Goal: Task Accomplishment & Management: Use online tool/utility

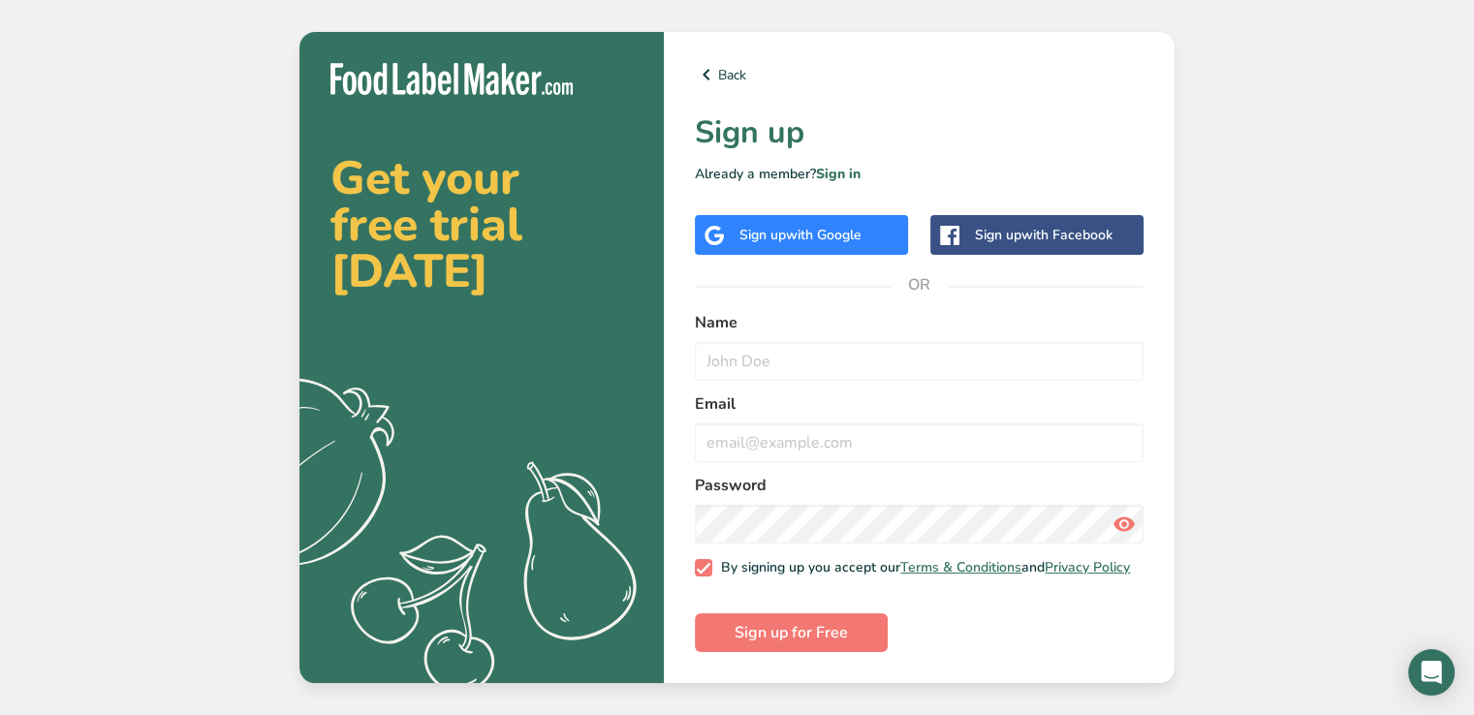
click at [825, 230] on span "with Google" at bounding box center [824, 235] width 76 height 18
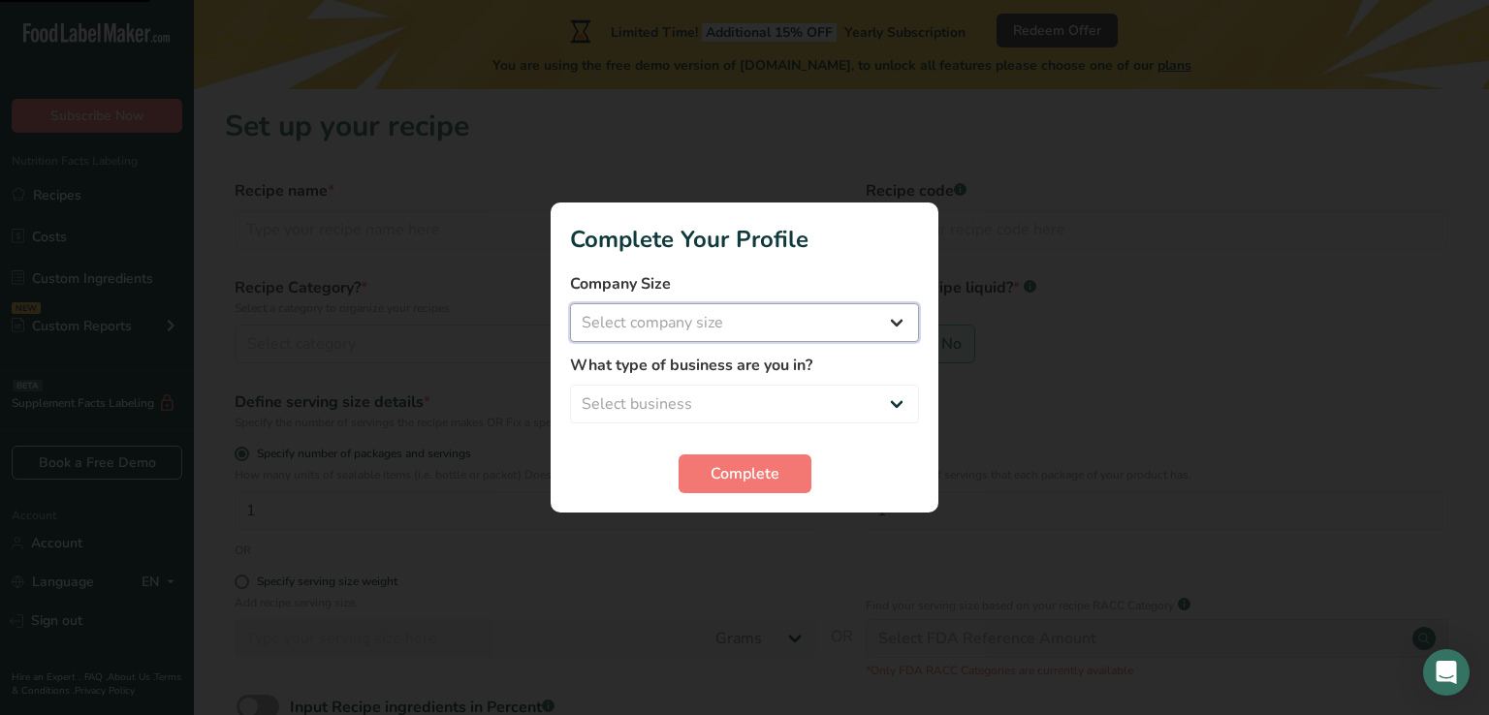
click at [883, 321] on select "Select company size Fewer than 10 Employees 10 to 50 Employees 51 to 500 Employ…" at bounding box center [744, 322] width 349 height 39
select select "2"
click at [570, 303] on select "Select company size Fewer than 10 Employees 10 to 50 Employees 51 to 500 Employ…" at bounding box center [744, 322] width 349 height 39
click at [727, 396] on select "Select business Packaged Food Manufacturer Restaurant & Cafe Bakery Meal Plans …" at bounding box center [744, 404] width 349 height 39
select select "2"
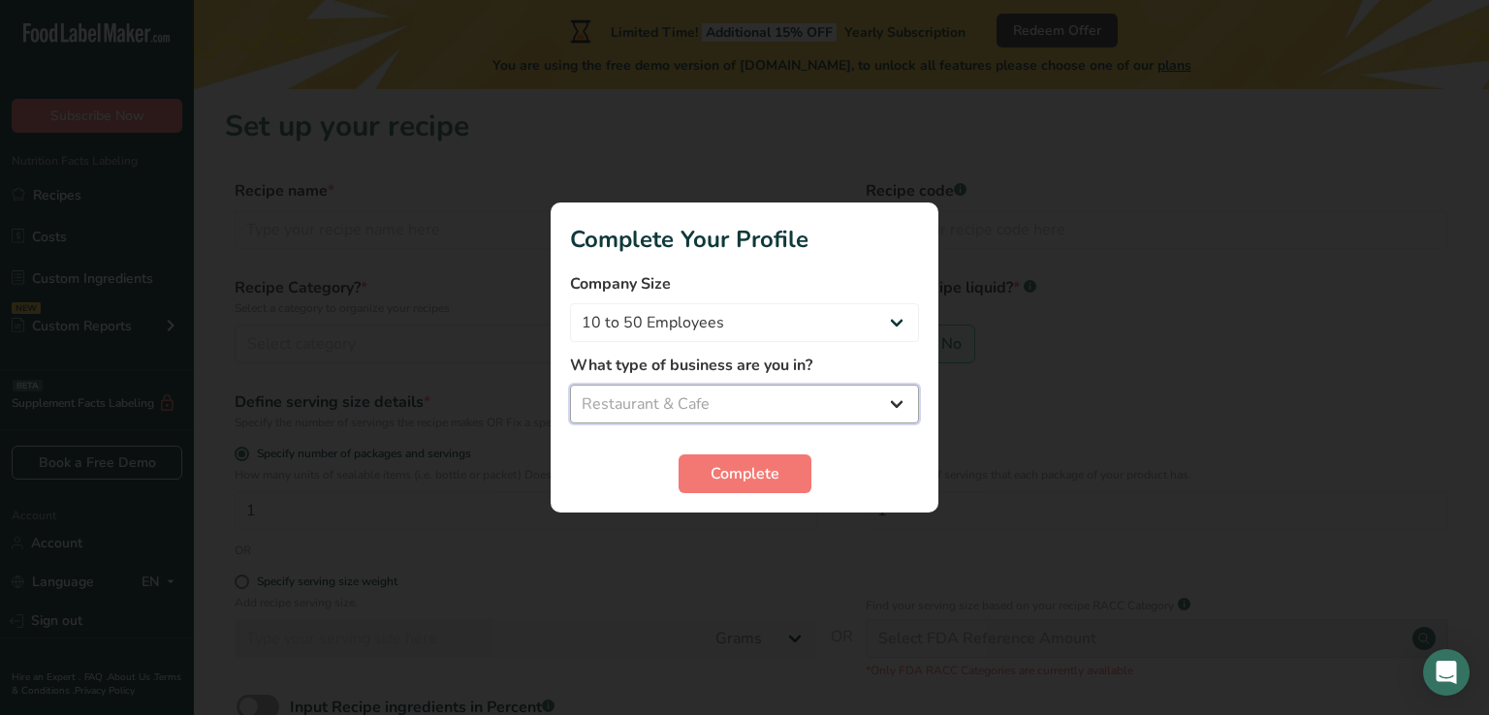
click at [570, 385] on select "Select business Packaged Food Manufacturer Restaurant & Cafe Bakery Meal Plans …" at bounding box center [744, 404] width 349 height 39
click at [706, 469] on button "Complete" at bounding box center [744, 474] width 133 height 39
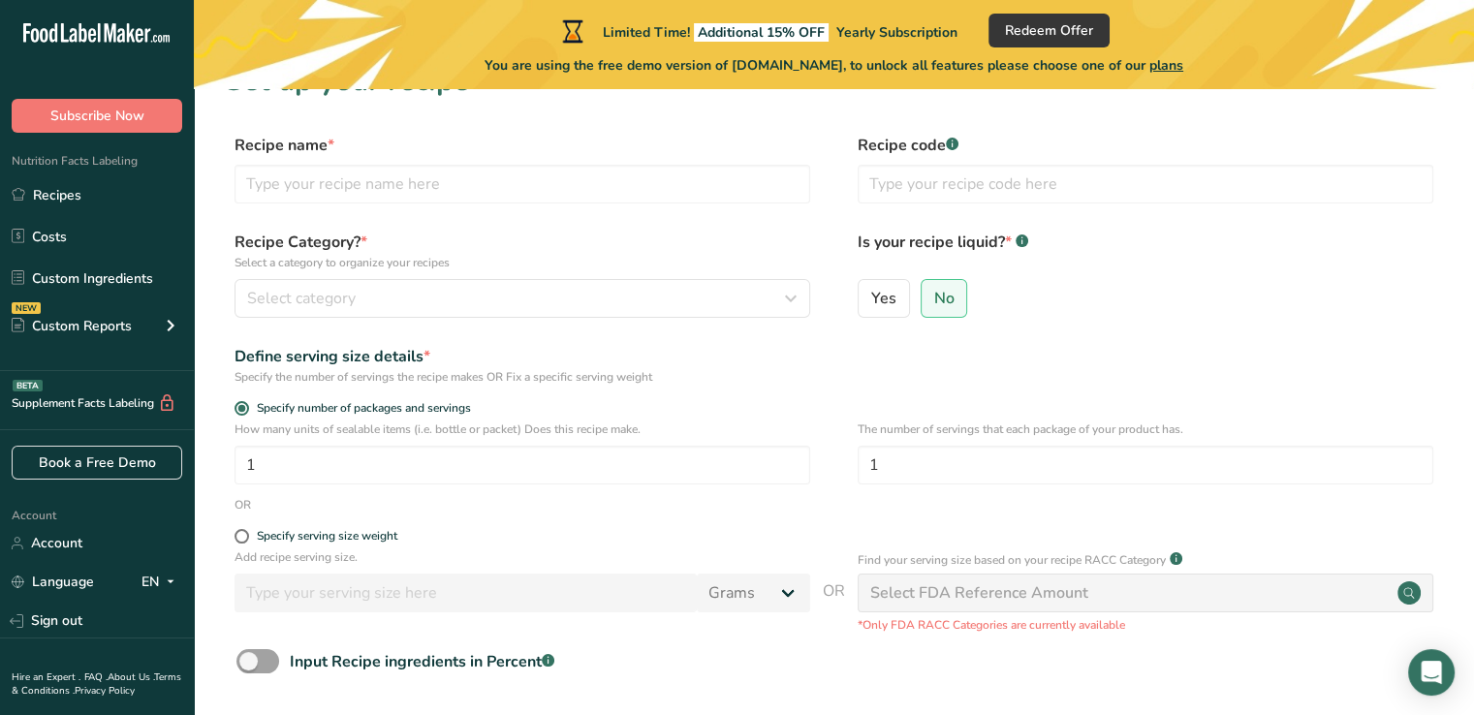
scroll to position [12, 0]
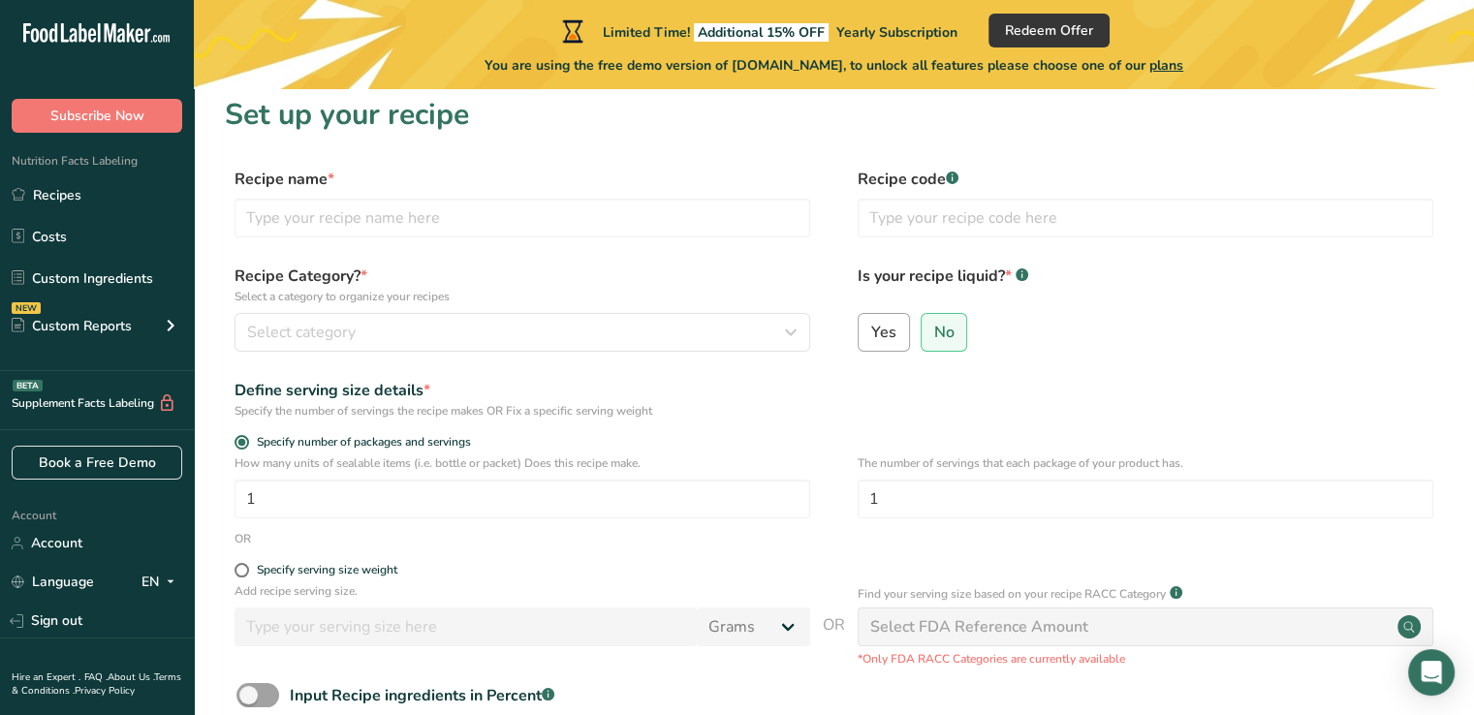
click at [872, 342] on label "Yes" at bounding box center [884, 332] width 52 height 39
click at [871, 338] on input "Yes" at bounding box center [865, 332] width 13 height 13
radio input "true"
radio input "false"
select select "22"
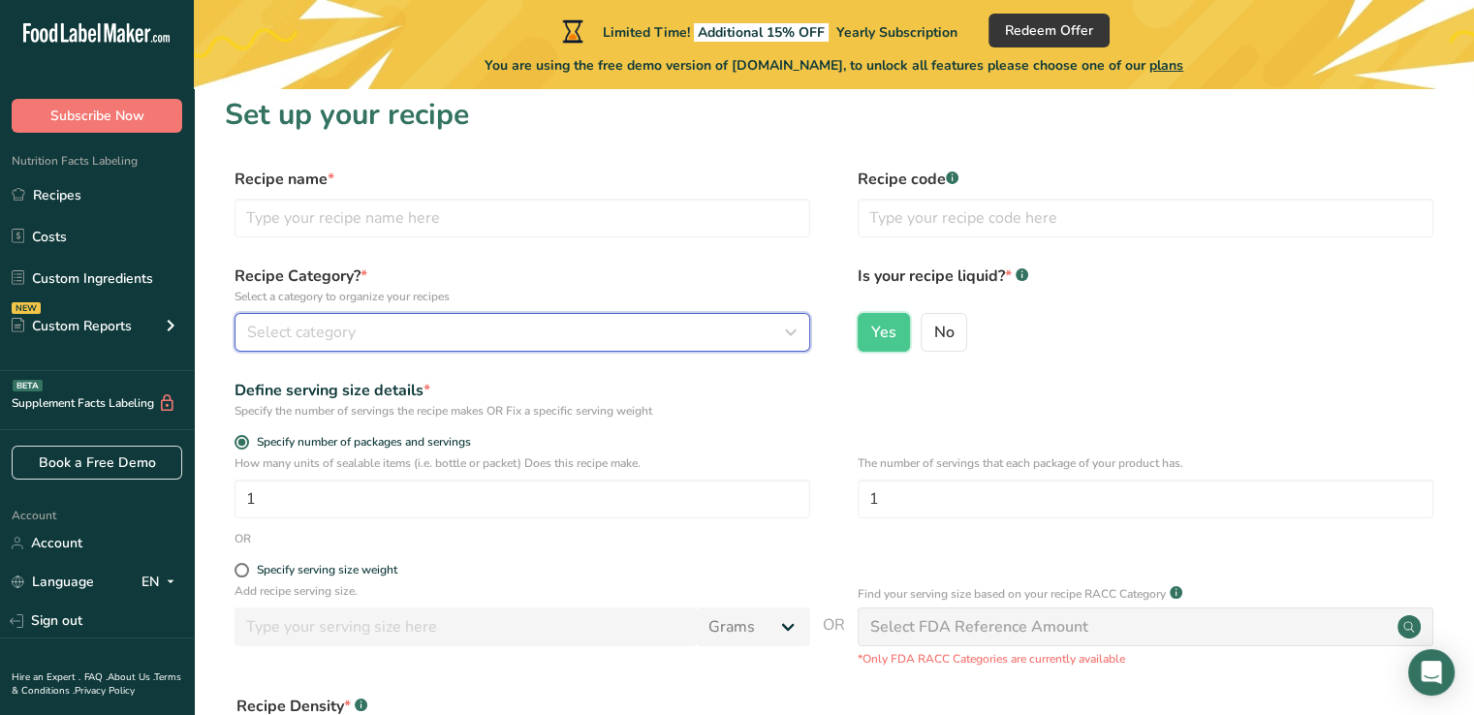
click at [339, 331] on span "Select category" at bounding box center [301, 332] width 109 height 23
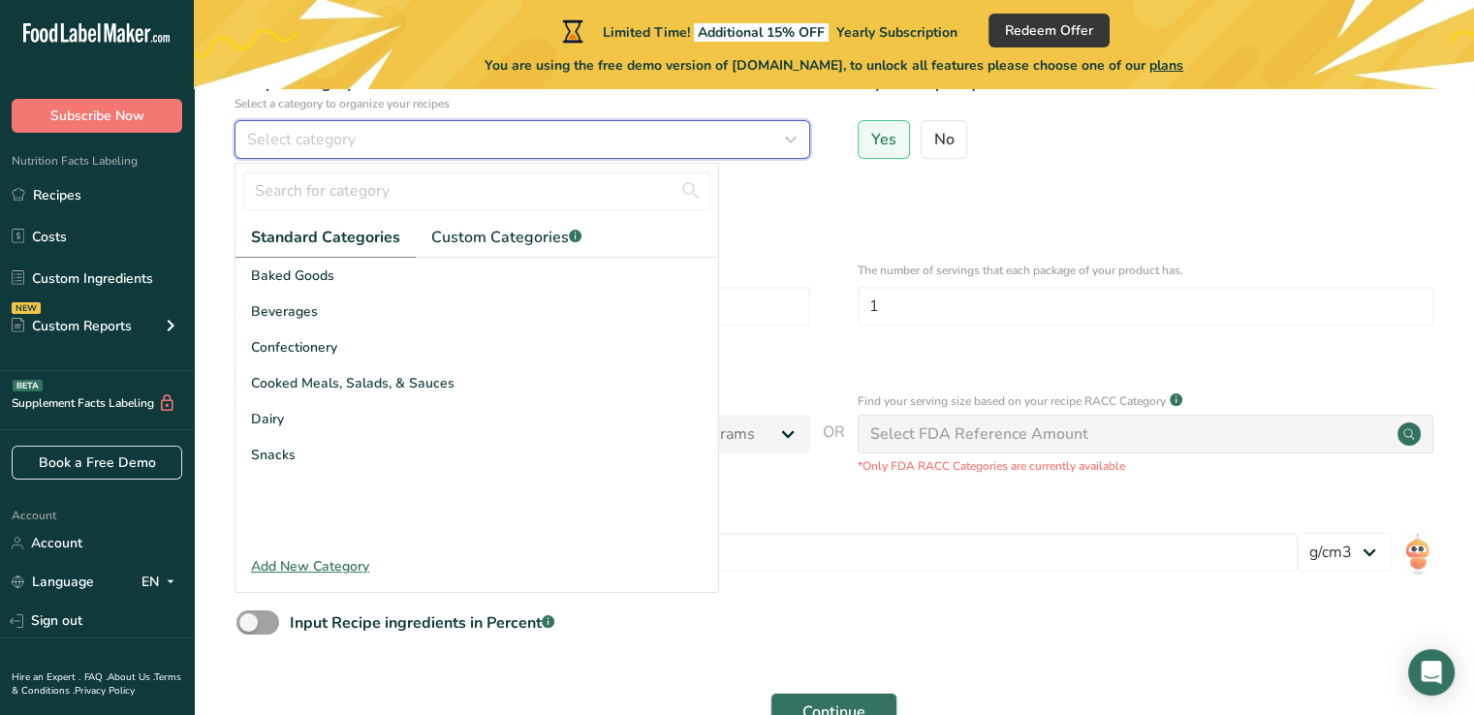
scroll to position [205, 0]
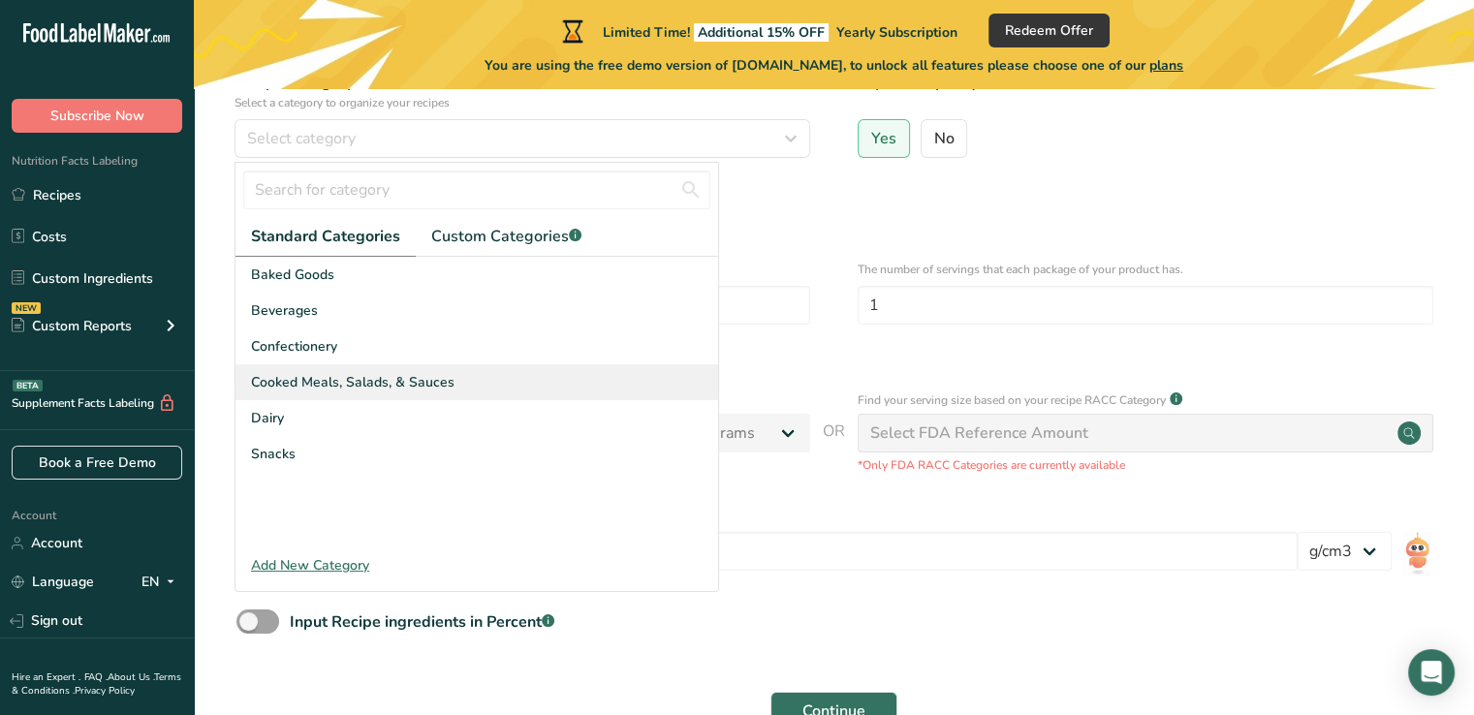
click at [444, 377] on span "Cooked Meals, Salads, & Sauces" at bounding box center [353, 382] width 204 height 20
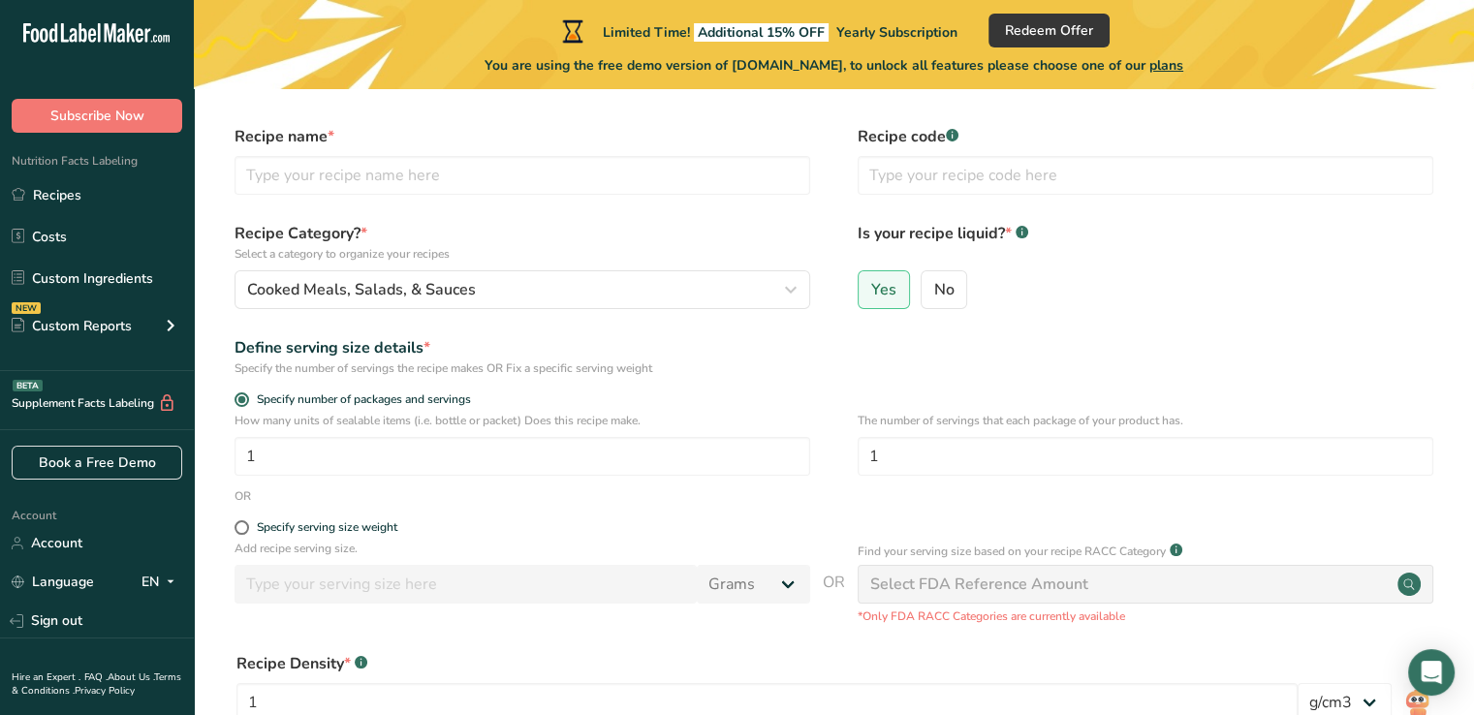
scroll to position [0, 0]
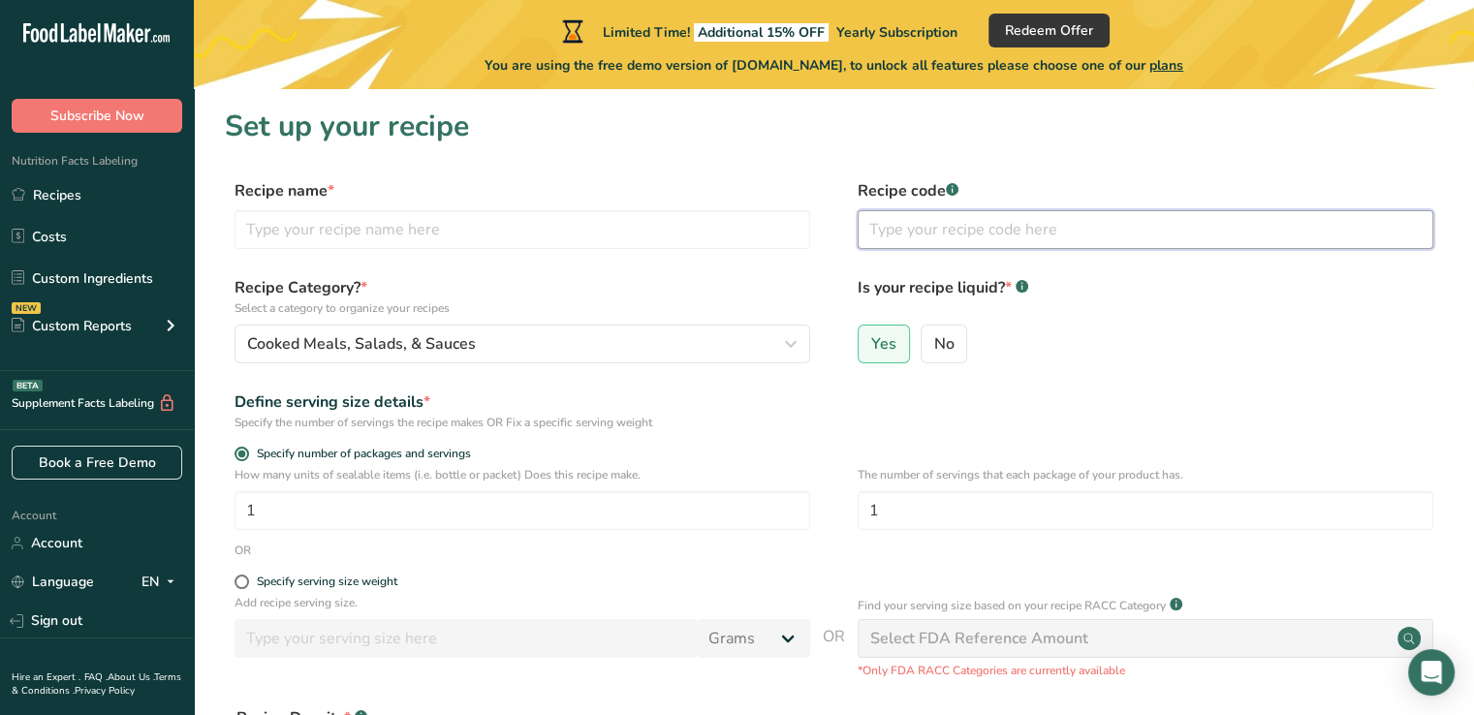
click at [950, 231] on input "text" at bounding box center [1146, 229] width 576 height 39
click at [710, 234] on input "text" at bounding box center [523, 229] width 576 height 39
click at [80, 278] on link "Custom Ingredients" at bounding box center [97, 278] width 194 height 37
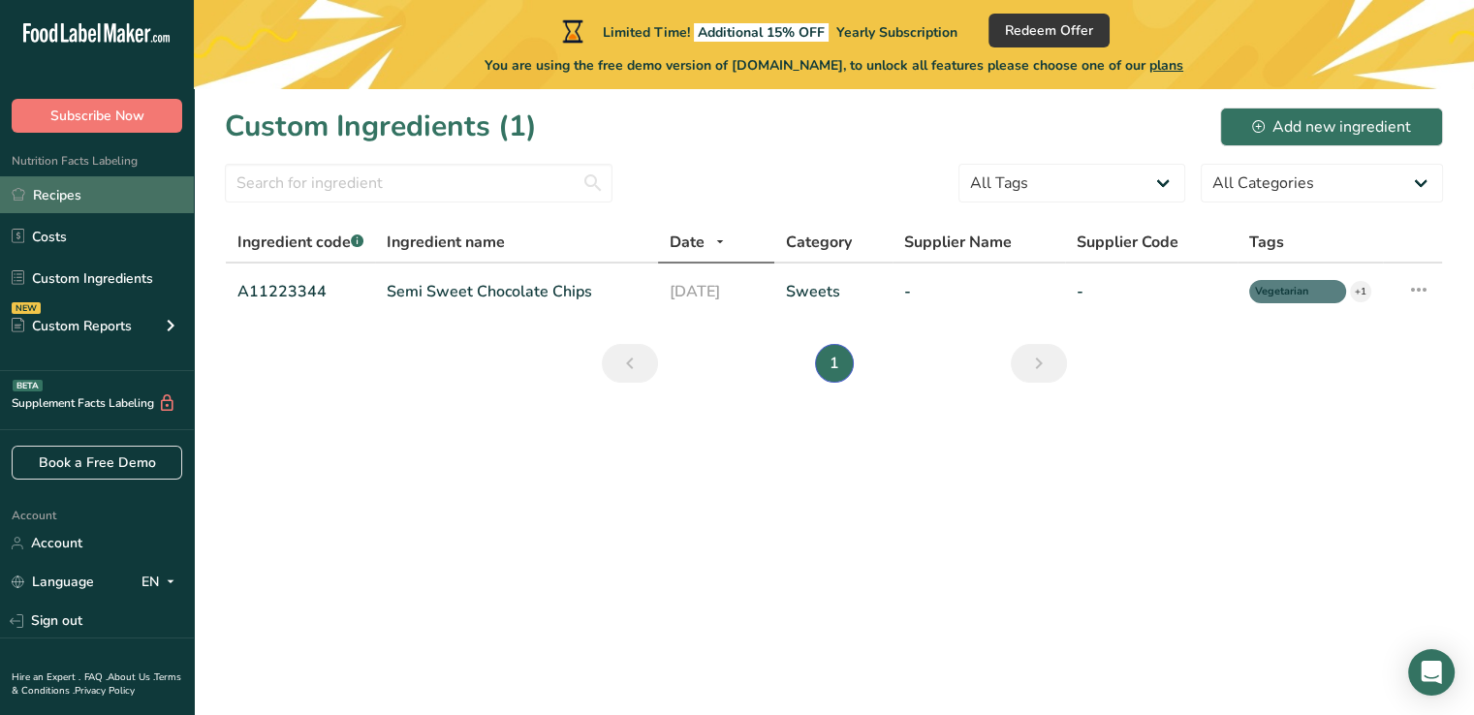
click at [58, 188] on link "Recipes" at bounding box center [97, 194] width 194 height 37
